Goal: Check status: Check status

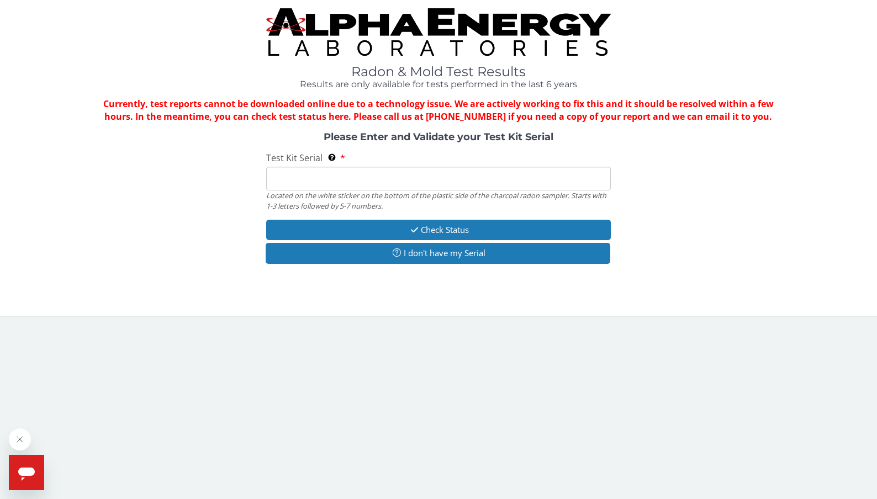
click at [371, 176] on input "Test Kit Serial Located on the white sticker on the bottom of the plastic side …" at bounding box center [438, 179] width 344 height 24
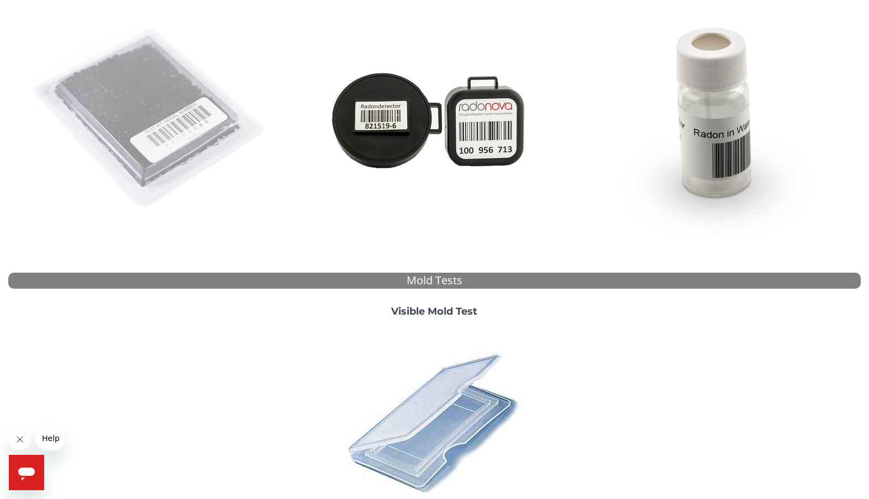
scroll to position [166, 0]
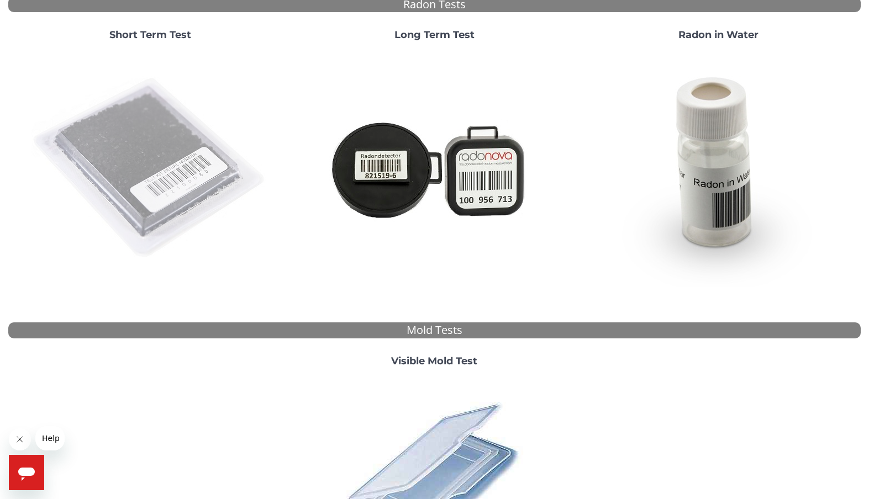
click at [163, 169] on img at bounding box center [149, 168] width 237 height 237
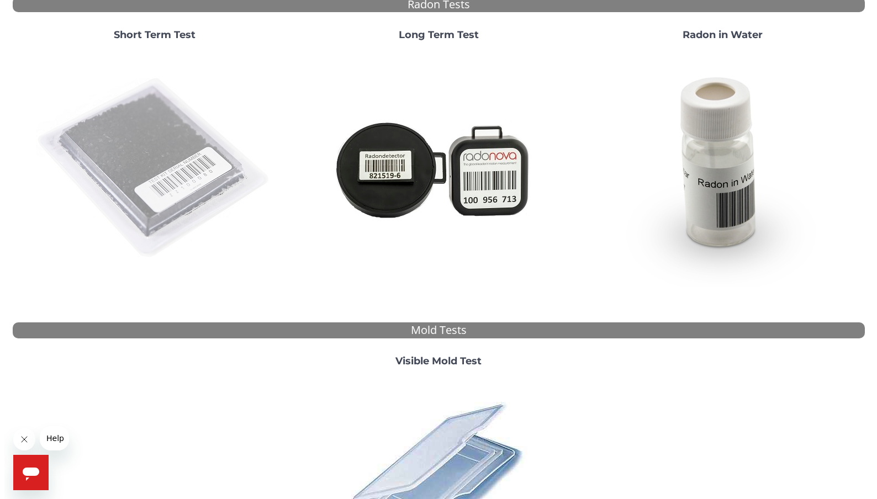
scroll to position [0, 0]
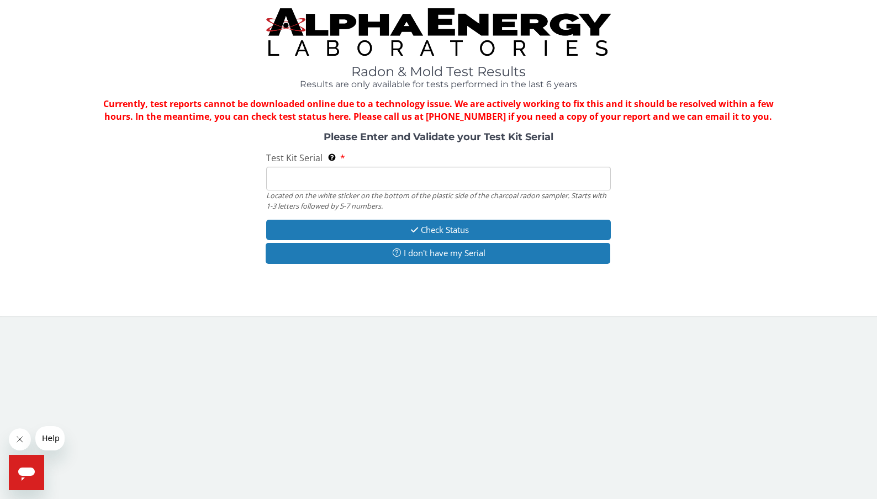
click at [473, 177] on input "Test Kit Serial Located on the white sticker on the bottom of the plastic side …" at bounding box center [438, 179] width 344 height 24
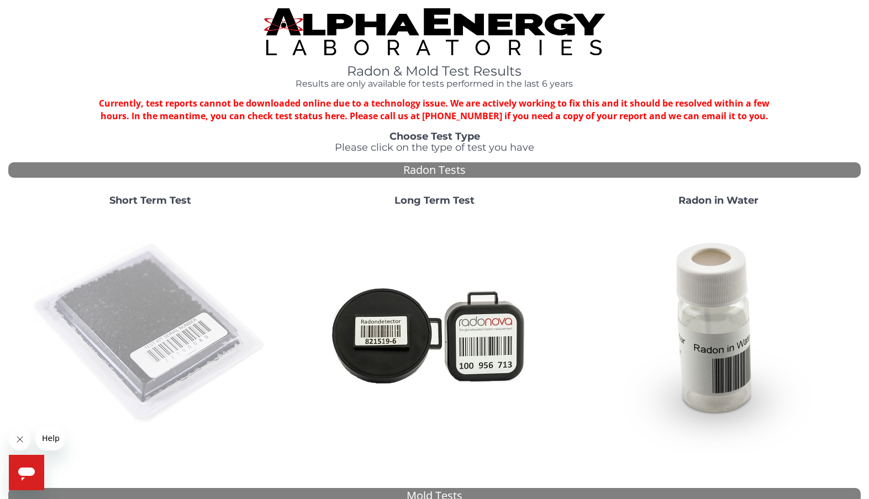
click at [138, 312] on img at bounding box center [149, 333] width 237 height 237
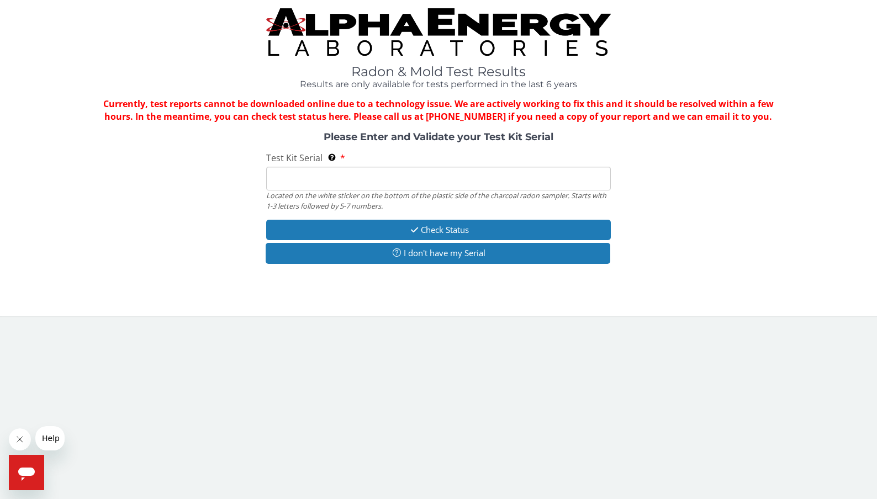
click at [393, 179] on input "Test Kit Serial Located on the white sticker on the bottom of the plastic side …" at bounding box center [438, 179] width 344 height 24
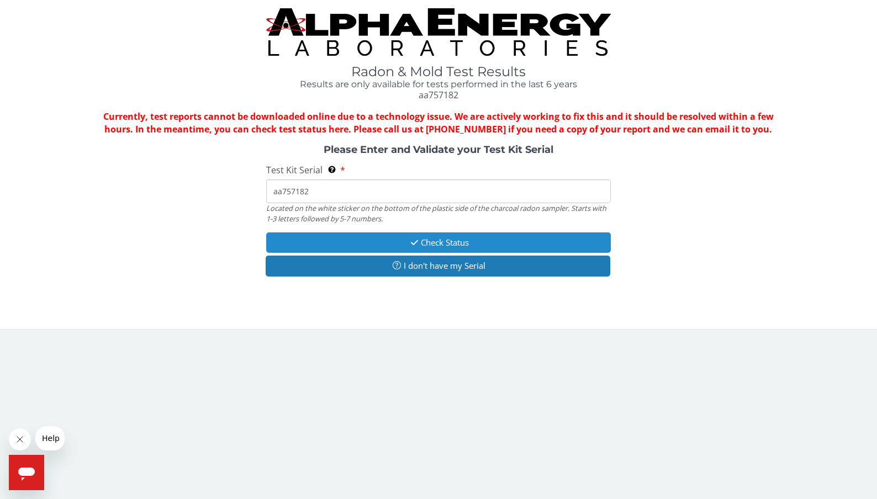
type input "aa757182"
click at [496, 241] on button "Check Status" at bounding box center [438, 243] width 344 height 20
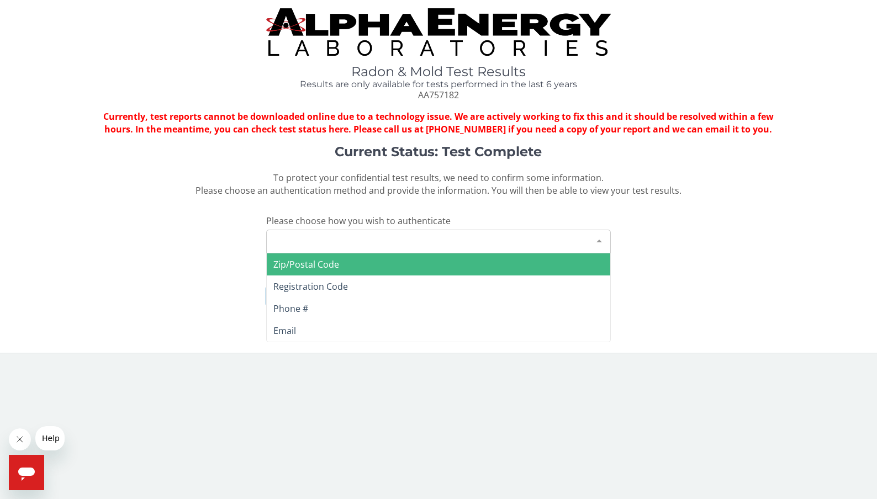
click at [395, 242] on div "Please make a selection" at bounding box center [438, 242] width 344 height 24
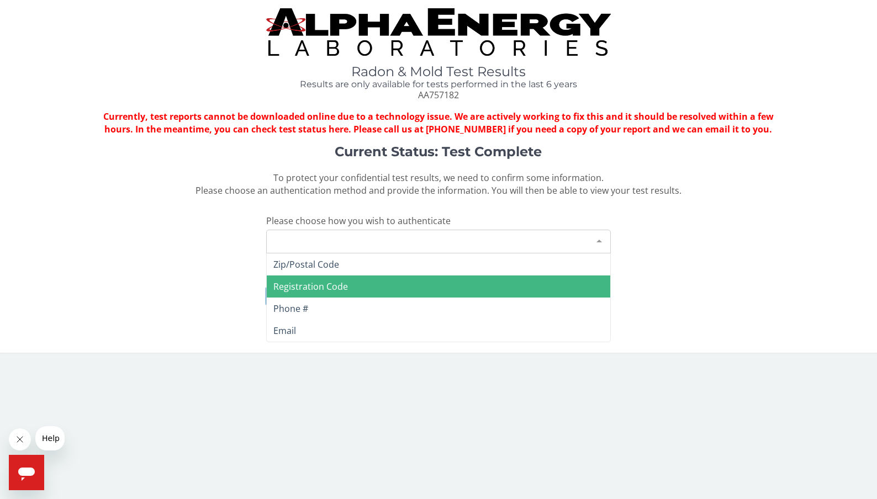
click at [390, 283] on span "Registration Code" at bounding box center [438, 287] width 343 height 22
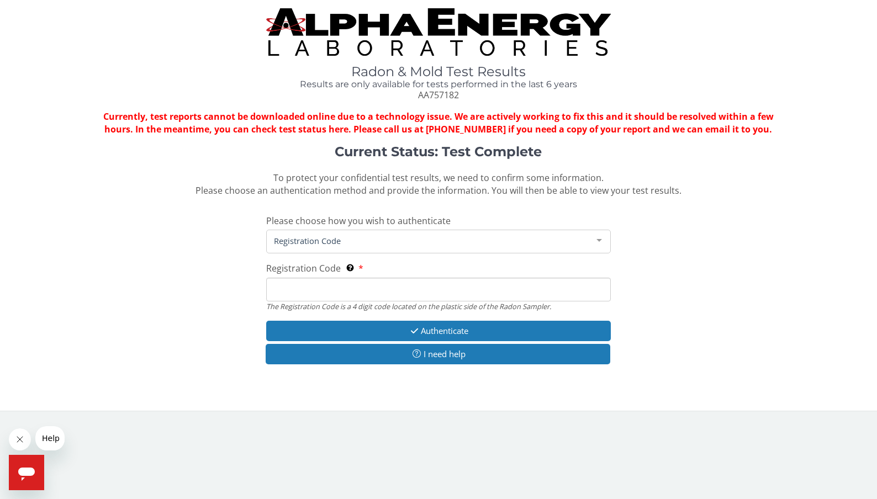
click at [362, 289] on input "Registration Code The Registration Code is a 4 digit code located on the plasti…" at bounding box center [438, 290] width 344 height 24
type input "3boa"
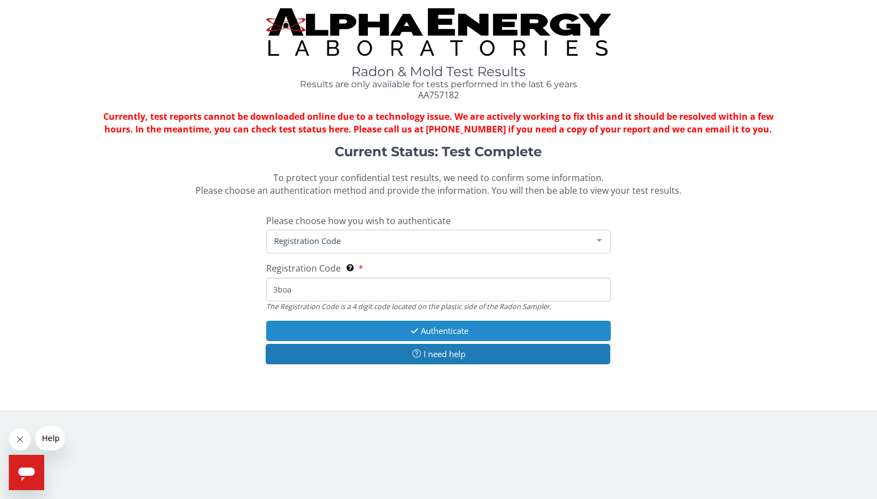
click at [531, 331] on button "Authenticate" at bounding box center [438, 331] width 344 height 20
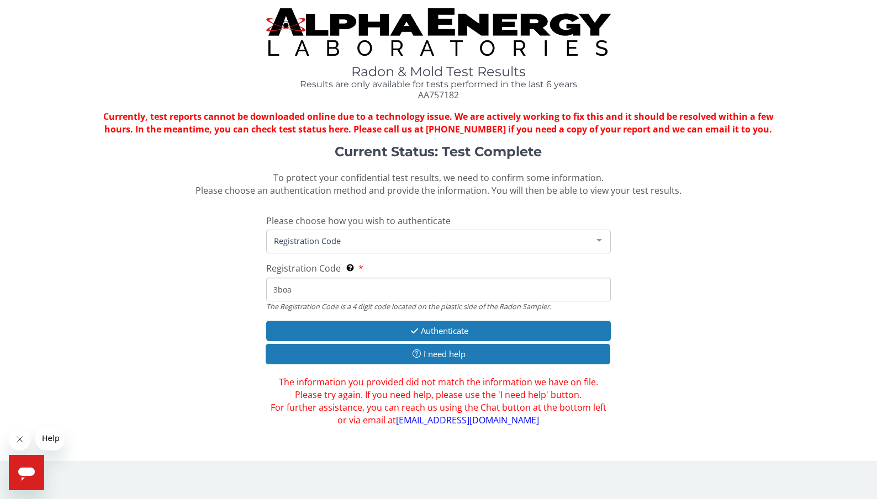
click at [363, 289] on input "3boa" at bounding box center [438, 290] width 344 height 24
click at [397, 238] on span "Registration Code" at bounding box center [429, 241] width 316 height 12
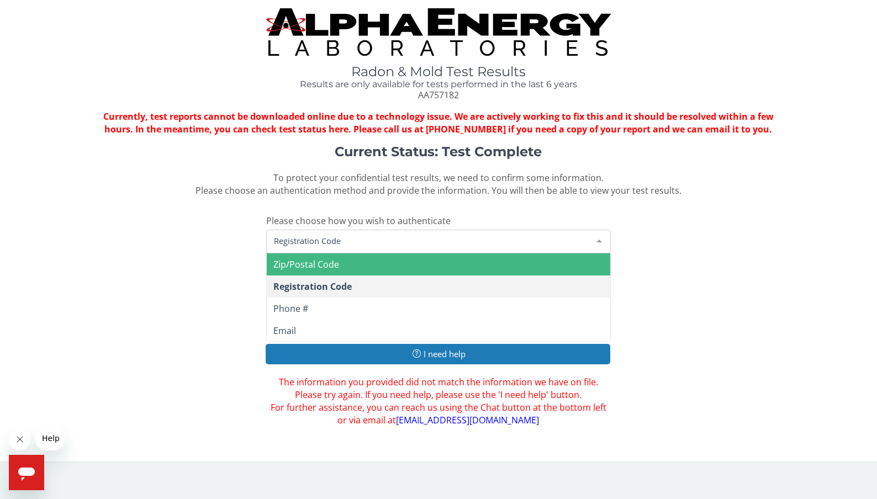
click at [392, 271] on span "Zip/Postal Code" at bounding box center [438, 265] width 343 height 22
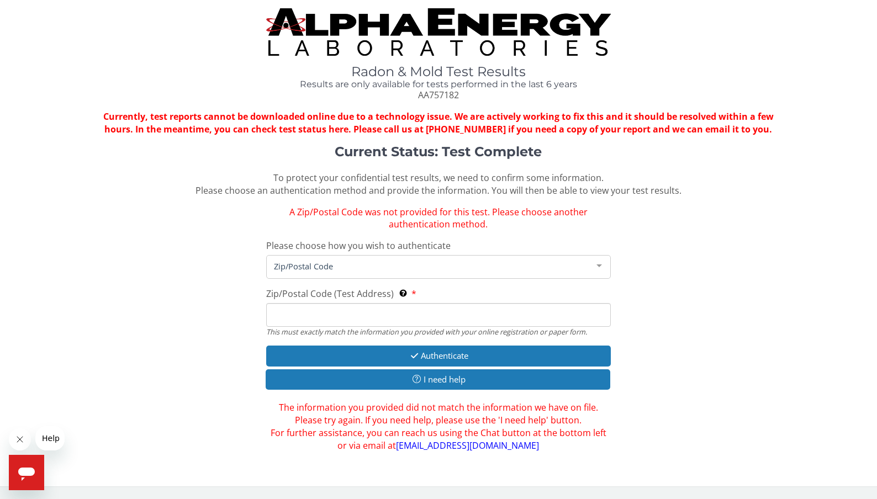
click at [319, 320] on input "Zip/Postal Code (Test Address) This must exactly match the information you prov…" at bounding box center [438, 315] width 344 height 24
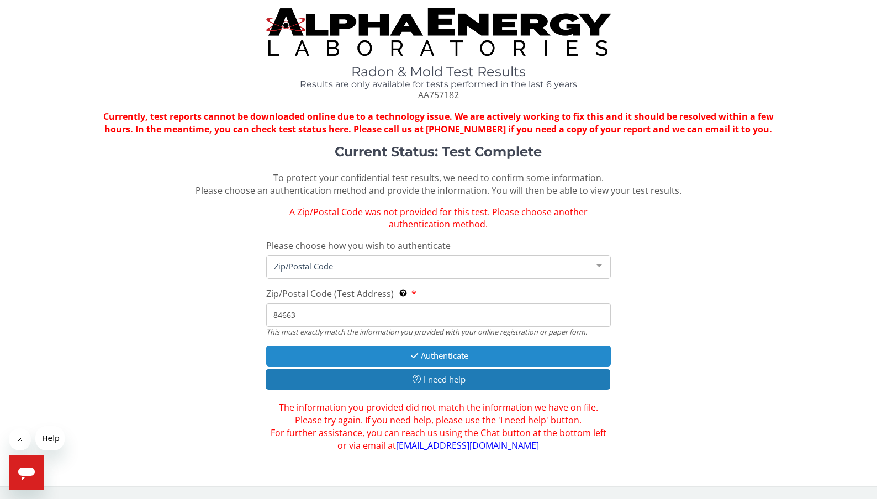
type input "84663"
click at [425, 364] on button "Authenticate" at bounding box center [438, 356] width 344 height 20
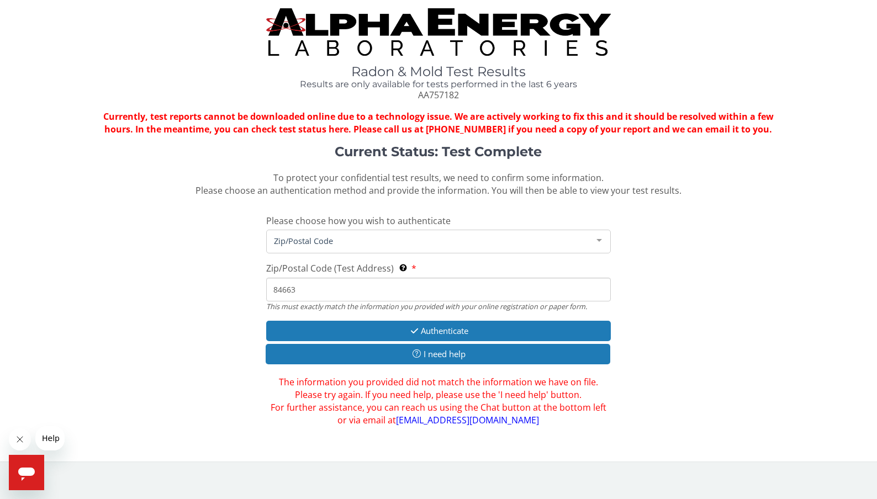
click at [396, 287] on input "84663" at bounding box center [438, 290] width 344 height 24
click at [320, 292] on input "84663" at bounding box center [438, 290] width 344 height 24
drag, startPoint x: 462, startPoint y: 95, endPoint x: 413, endPoint y: 93, distance: 49.7
click at [413, 93] on div "Radon & Mold Test Results Results are only available for tests performed in the…" at bounding box center [438, 83] width 344 height 37
copy span "AA757182"
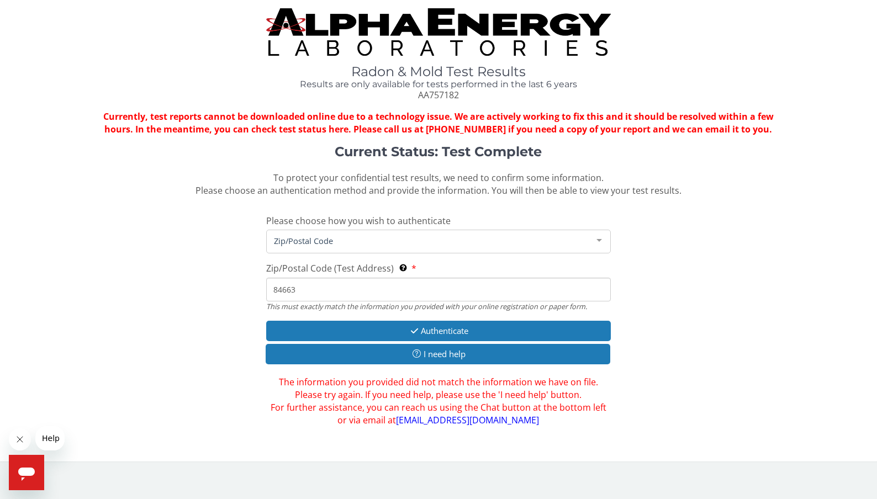
click at [753, 295] on div "Current Status: Test Complete To protect your confidential test results, we nee…" at bounding box center [438, 286] width 860 height 282
